Goal: Transaction & Acquisition: Purchase product/service

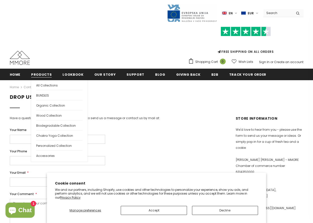
click at [43, 73] on span "Products" at bounding box center [41, 74] width 21 height 5
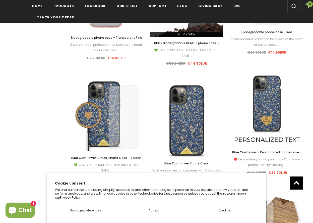
scroll to position [1208, 0]
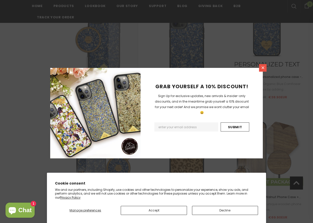
click at [264, 68] on icon at bounding box center [263, 68] width 4 height 4
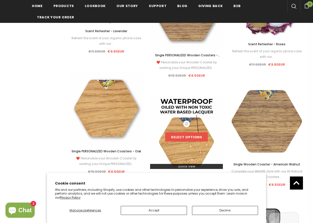
scroll to position [2992, 0]
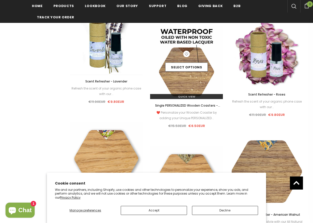
click at [188, 72] on div "Select options" at bounding box center [186, 63] width 73 height 24
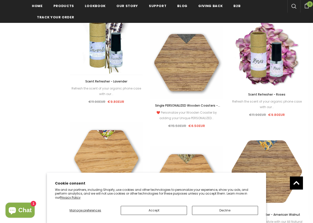
click at [187, 106] on span "Single PERSONALIZED Wooden Coasters - American Walnut" at bounding box center [187, 108] width 65 height 10
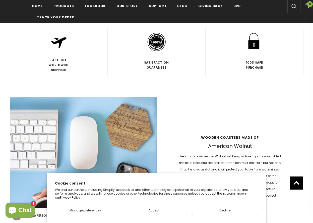
scroll to position [479, 0]
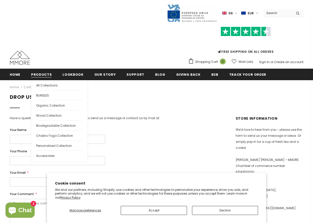
click at [43, 76] on span "Products" at bounding box center [41, 74] width 21 height 5
